Goal: Complete application form

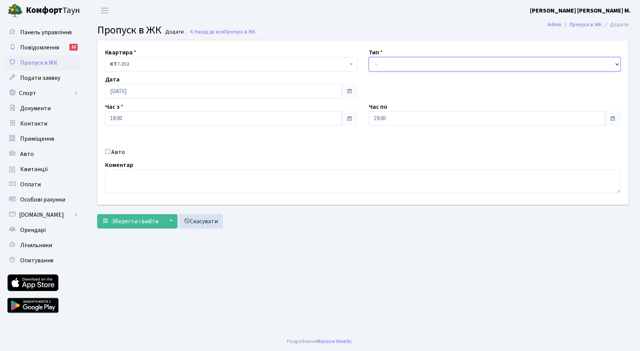
click at [394, 64] on select "- Доставка Таксі Гості Сервіс" at bounding box center [495, 64] width 252 height 14
select select "3"
click at [369, 57] on select "- Доставка Таксі Гості Сервіс" at bounding box center [495, 64] width 252 height 14
click at [132, 221] on span "Зберегти і вийти" at bounding box center [135, 221] width 47 height 8
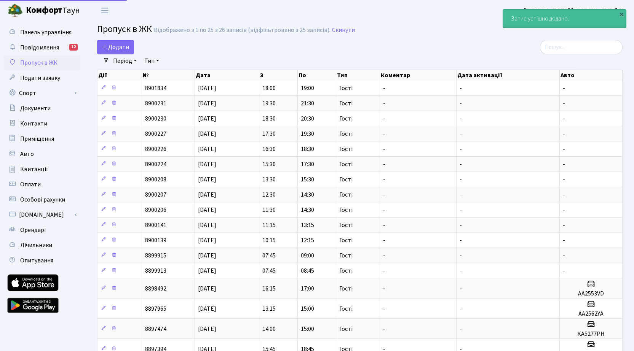
select select "25"
